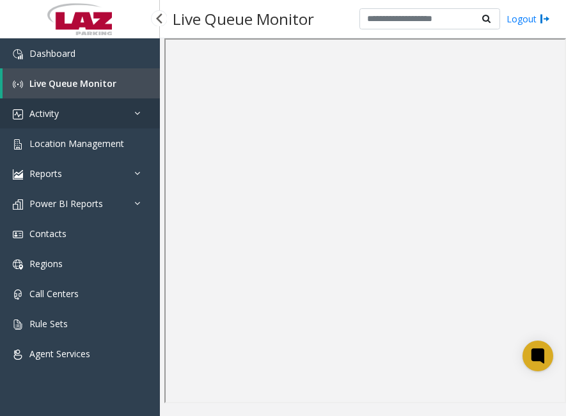
click at [70, 114] on link "Activity" at bounding box center [80, 113] width 160 height 30
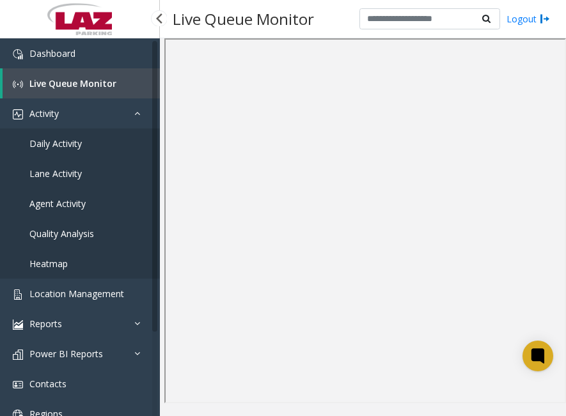
click at [63, 194] on link "Agent Activity" at bounding box center [80, 204] width 160 height 30
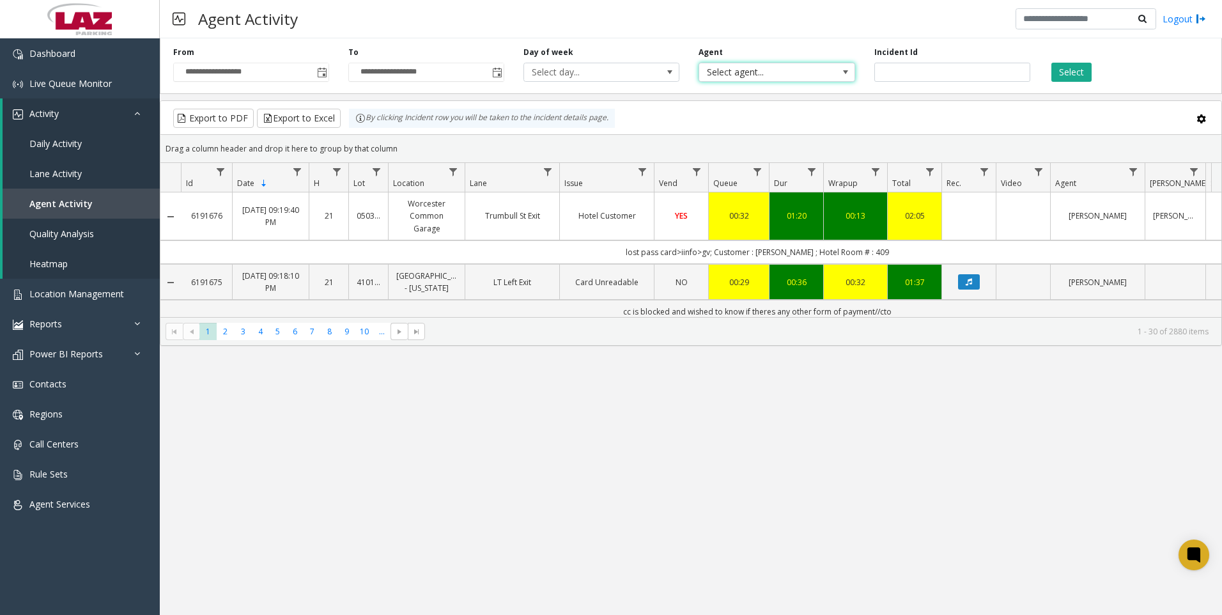
click at [565, 69] on span "Select agent..." at bounding box center [761, 72] width 124 height 18
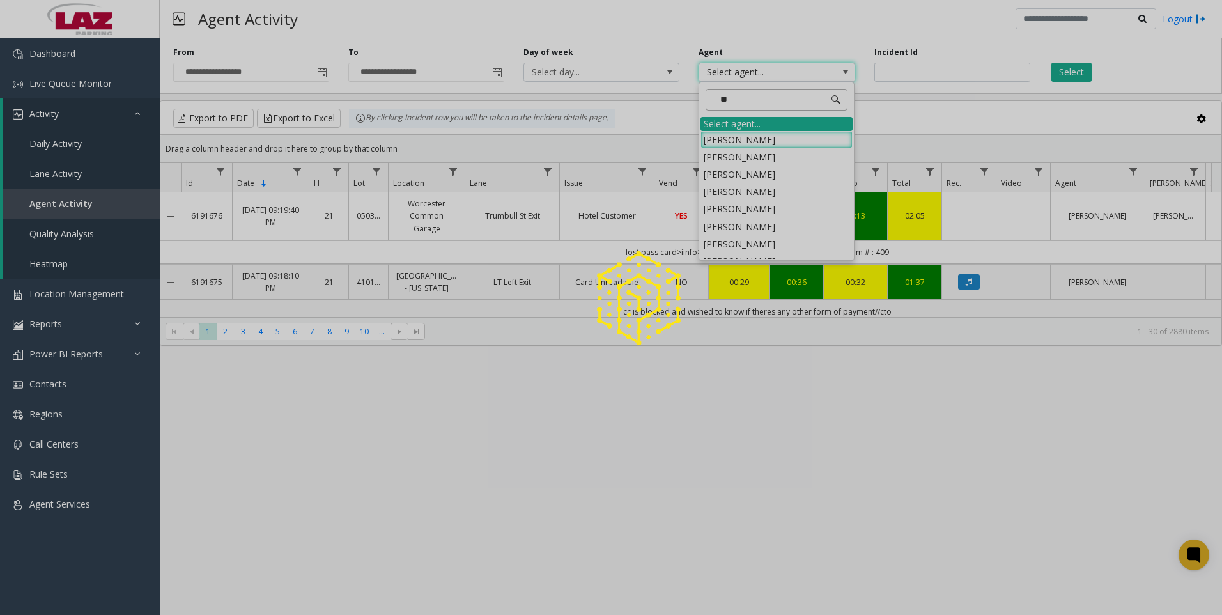
type input "*"
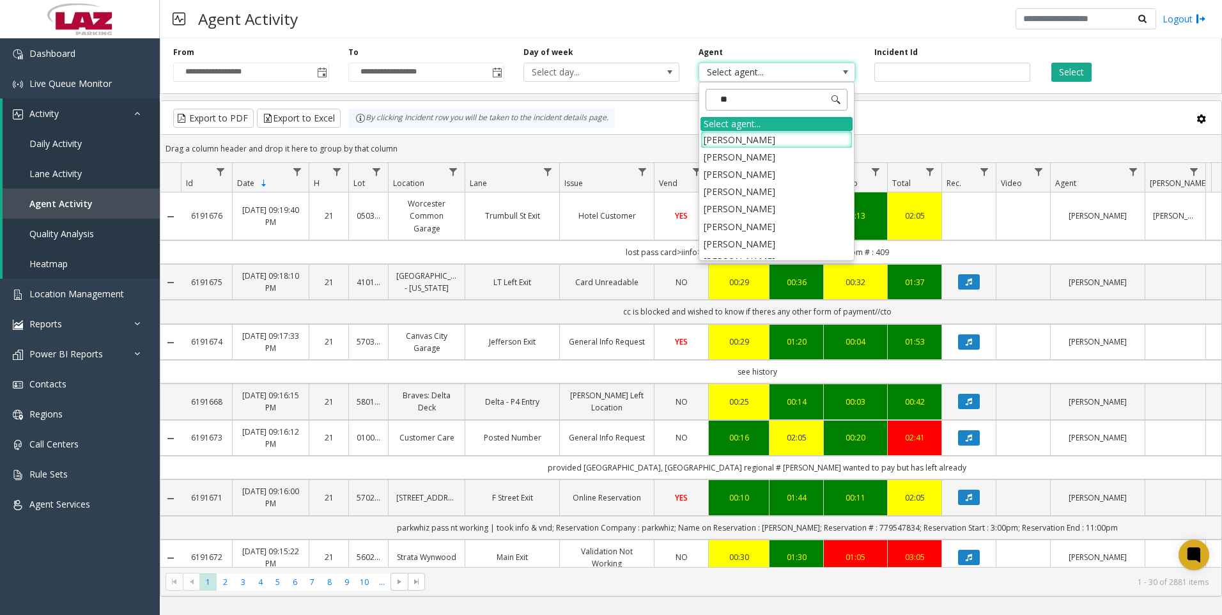
type input "*"
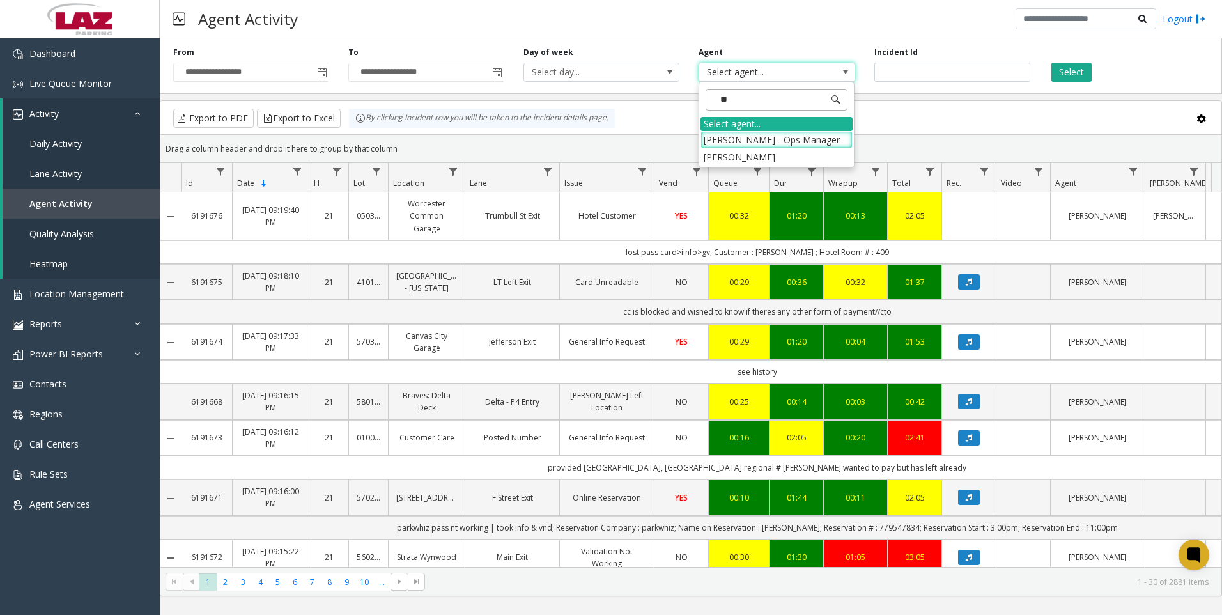
type input "*"
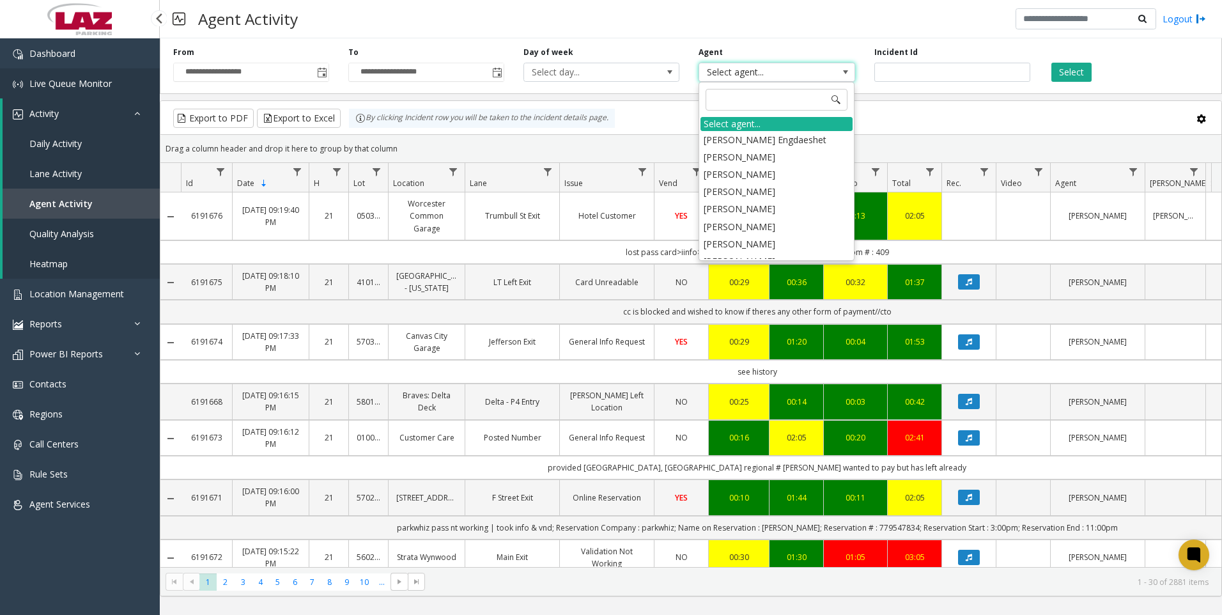
click at [46, 79] on span "Live Queue Monitor" at bounding box center [70, 83] width 82 height 12
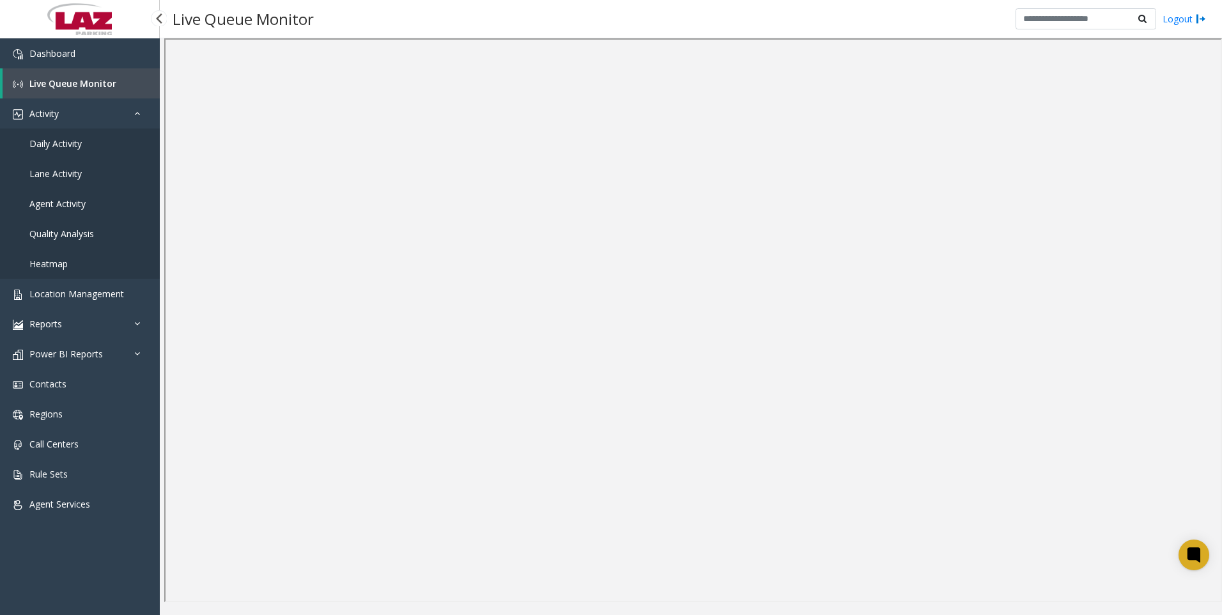
click at [55, 198] on span "Agent Activity" at bounding box center [57, 203] width 56 height 12
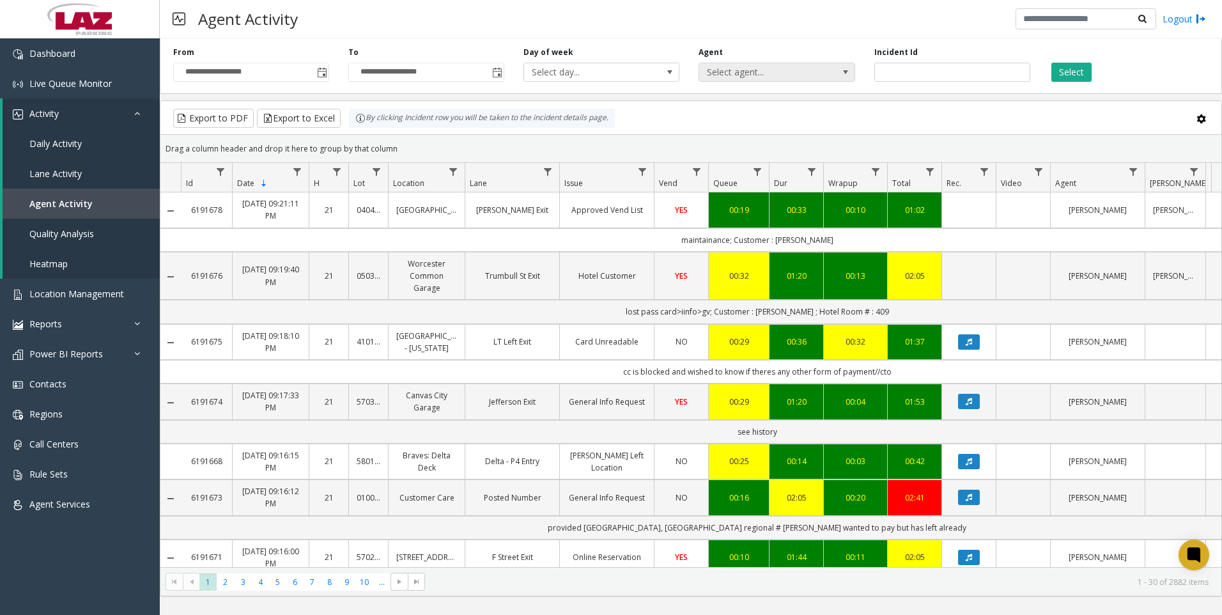
click at [565, 66] on span "Select agent..." at bounding box center [761, 72] width 124 height 18
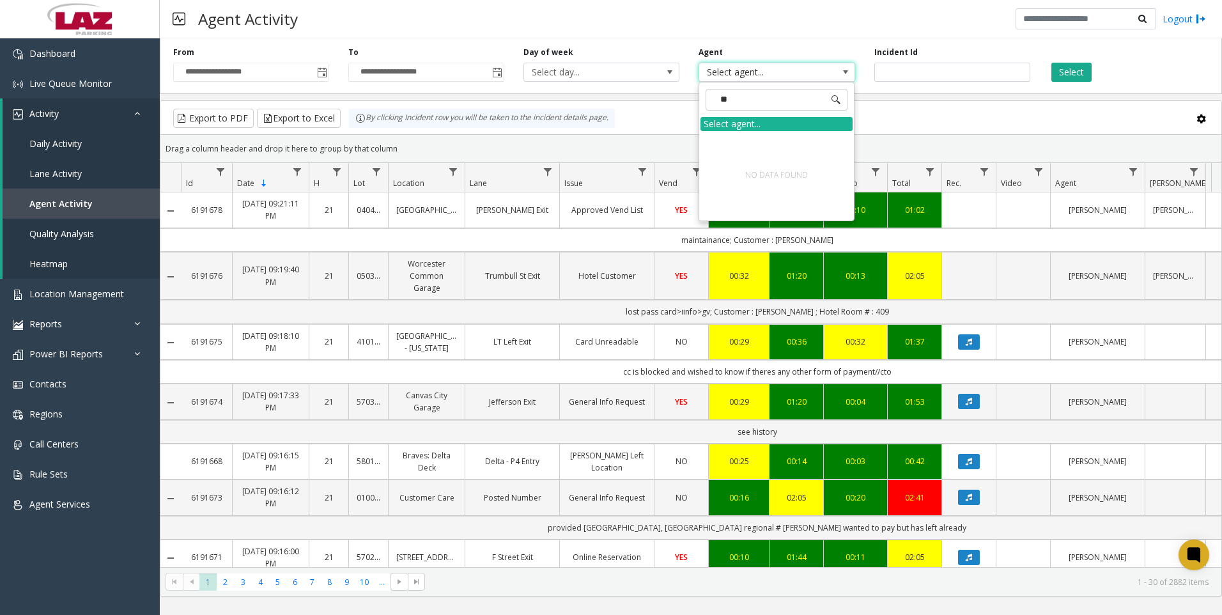
type input "*"
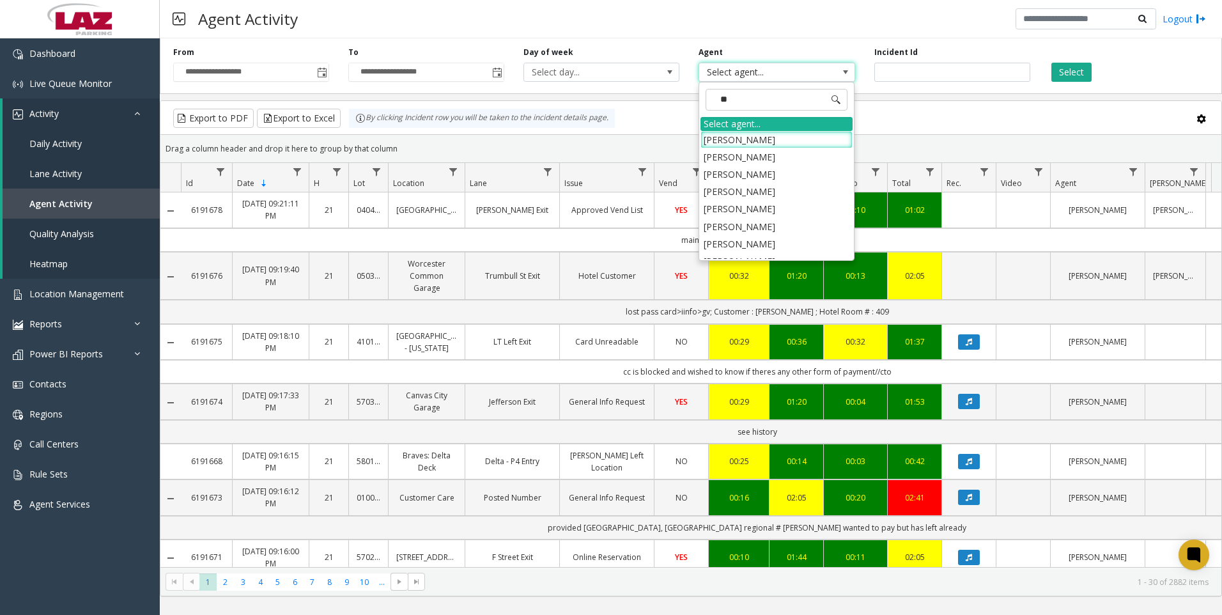
type input "*"
click at [81, 77] on link "Live Queue Monitor" at bounding box center [80, 83] width 160 height 30
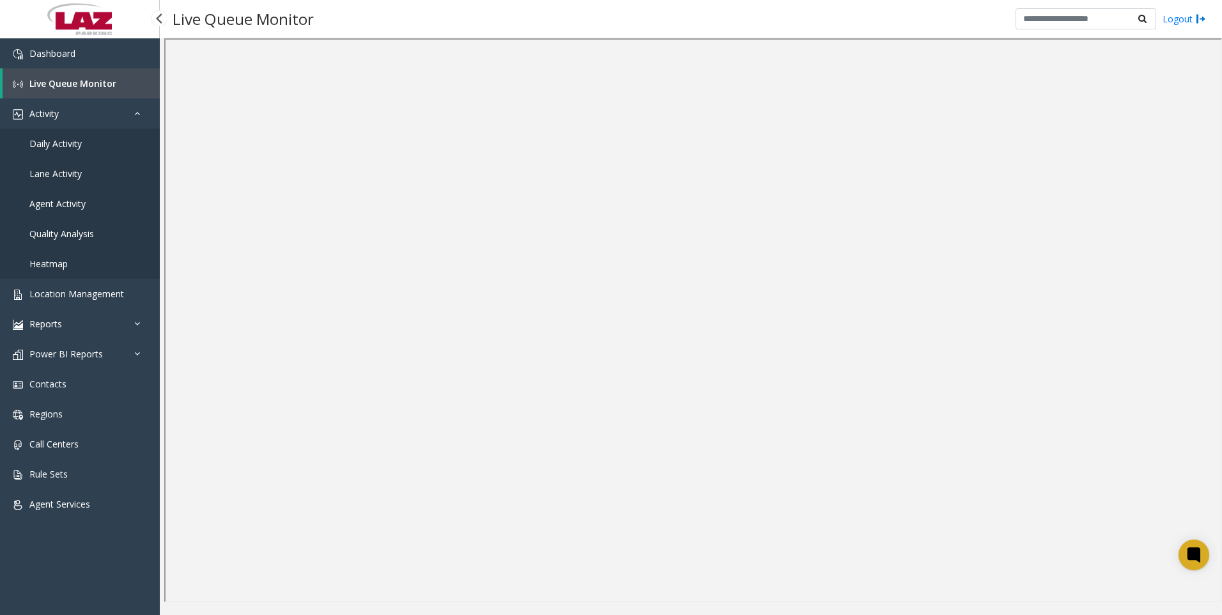
click at [57, 199] on span "Agent Activity" at bounding box center [57, 203] width 56 height 12
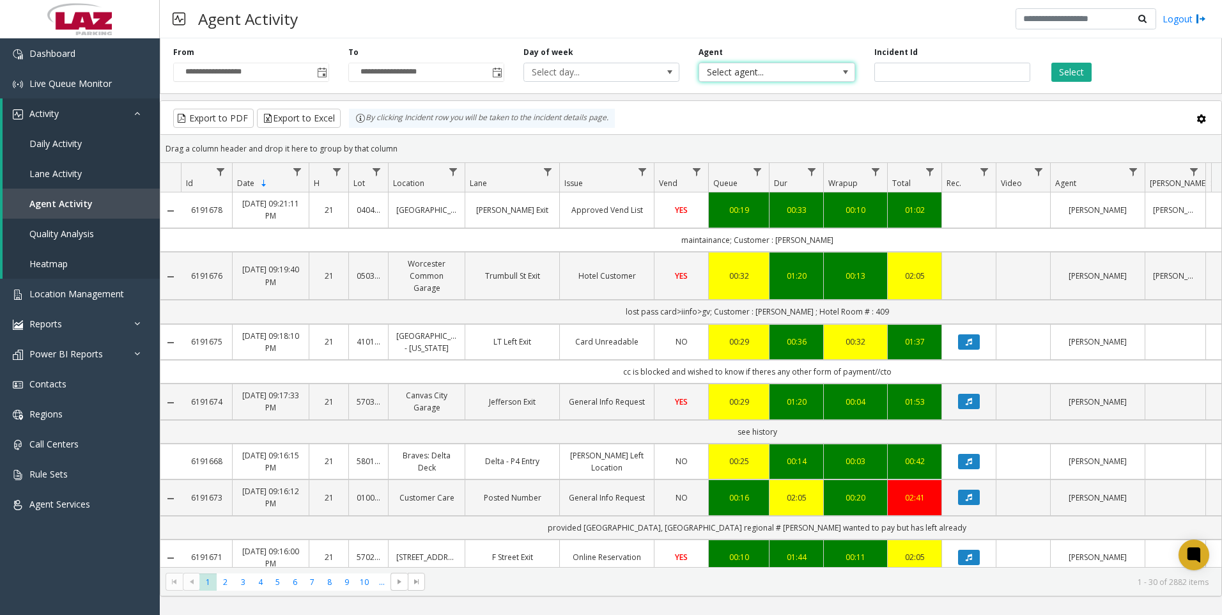
click at [565, 71] on span "Select agent..." at bounding box center [761, 72] width 124 height 18
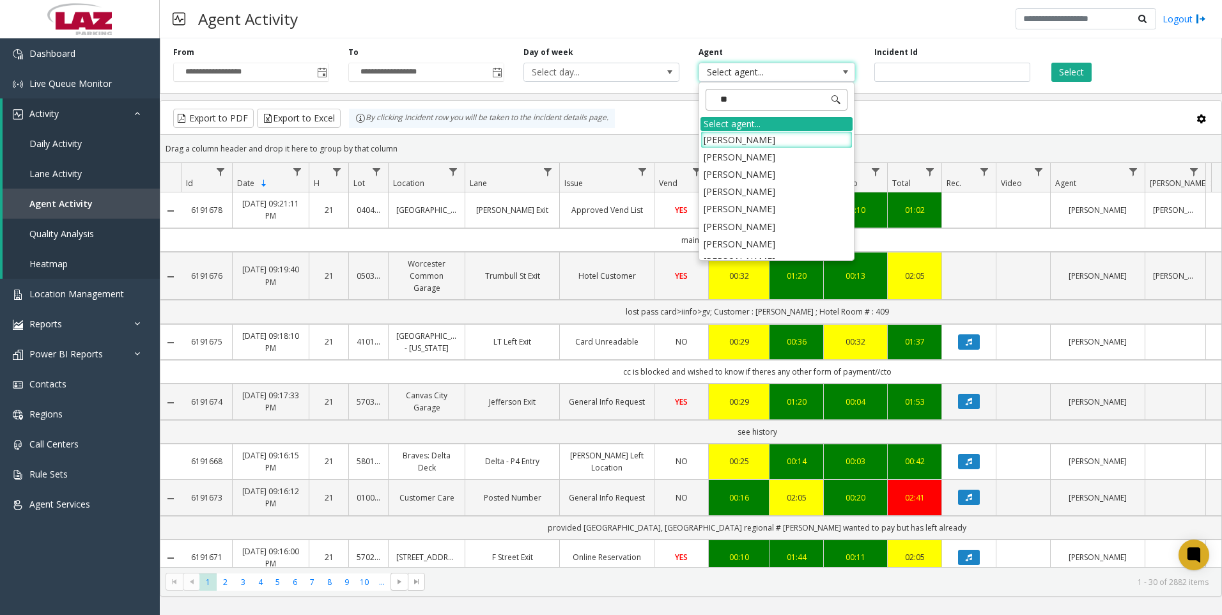
type input "*"
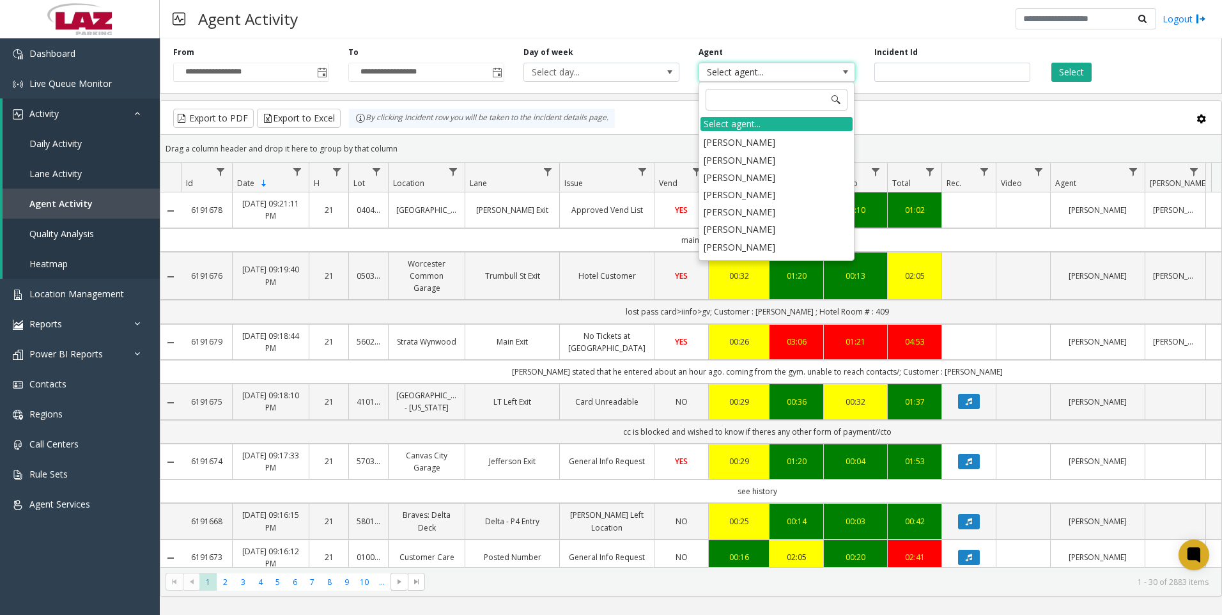
scroll to position [3323, 0]
type input "*"
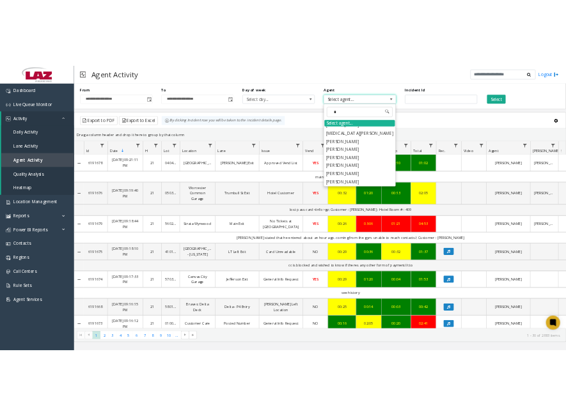
scroll to position [0, 0]
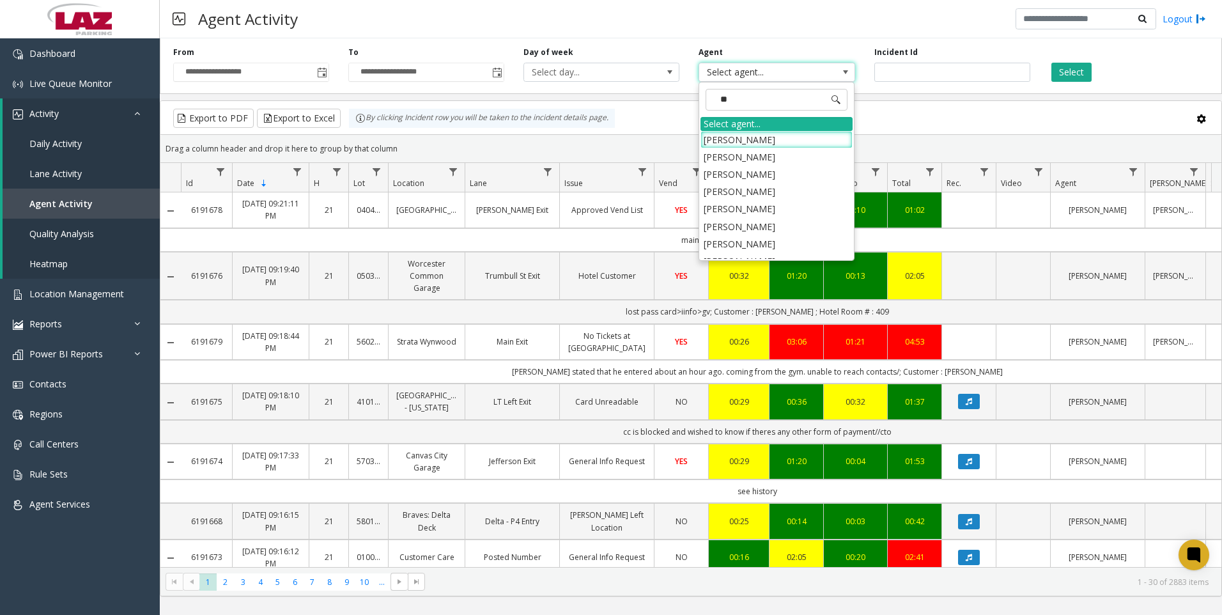
type input "*"
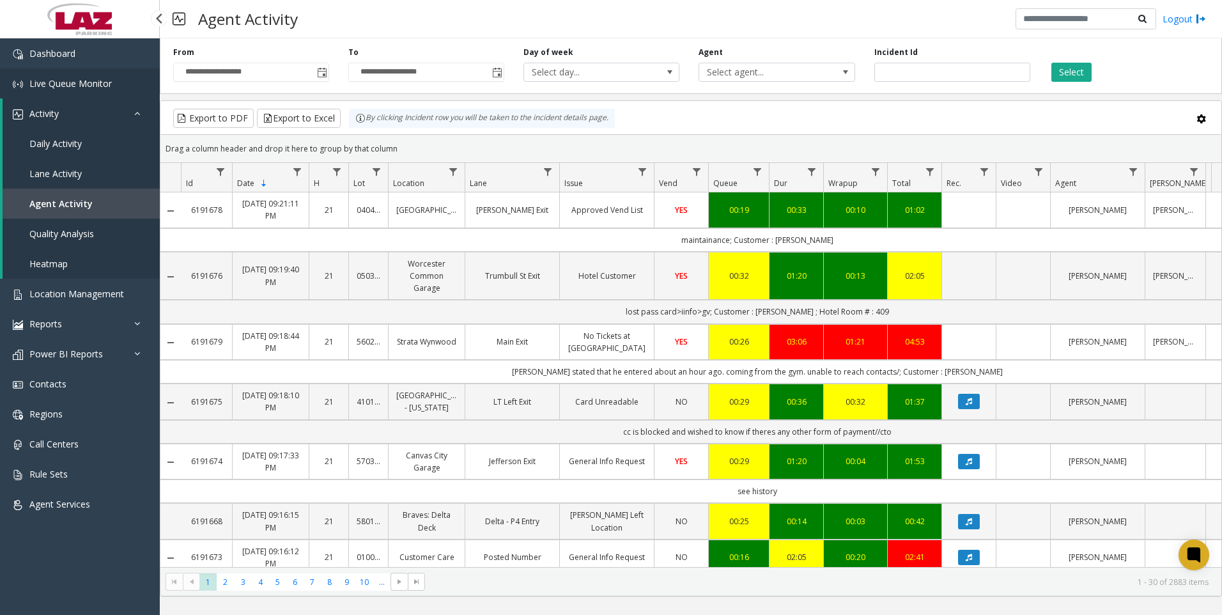
click at [77, 82] on span "Live Queue Monitor" at bounding box center [70, 83] width 82 height 12
